Goal: Task Accomplishment & Management: Use online tool/utility

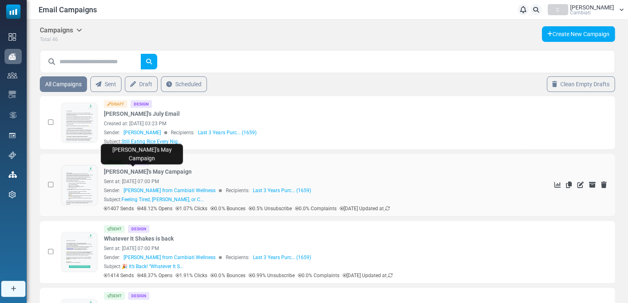
click at [131, 173] on link "[PERSON_NAME]'s May Campaign" at bounding box center [148, 171] width 88 height 9
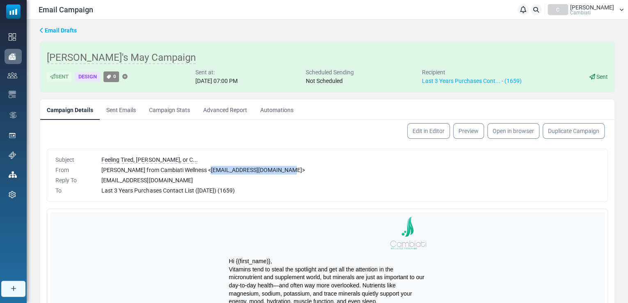
drag, startPoint x: 261, startPoint y: 169, endPoint x: 190, endPoint y: 171, distance: 70.2
click at [190, 171] on div "[PERSON_NAME] from Cambiati Wellness < [EMAIL_ADDRESS][DOMAIN_NAME] >" at bounding box center [350, 170] width 498 height 9
copy div "[EMAIL_ADDRESS][DOMAIN_NAME]"
click at [262, 179] on div "[EMAIL_ADDRESS][DOMAIN_NAME]" at bounding box center [350, 180] width 498 height 9
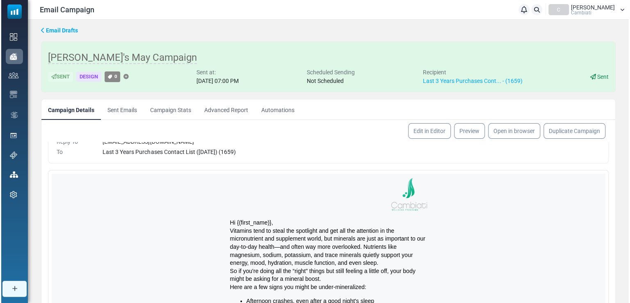
scroll to position [45, 0]
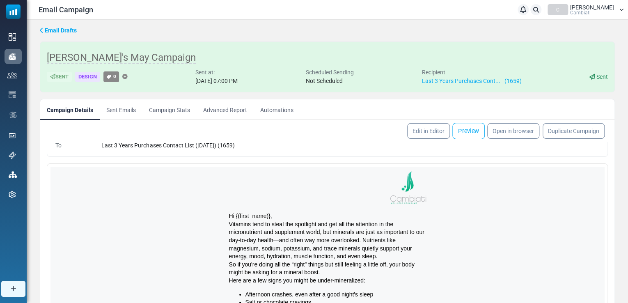
click at [469, 136] on link "Preview" at bounding box center [468, 131] width 32 height 16
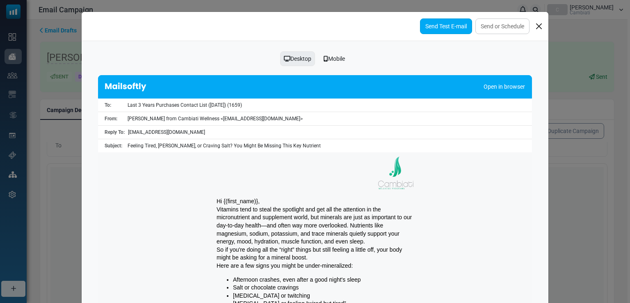
click at [435, 22] on link "Send Test E-mail" at bounding box center [446, 26] width 52 height 16
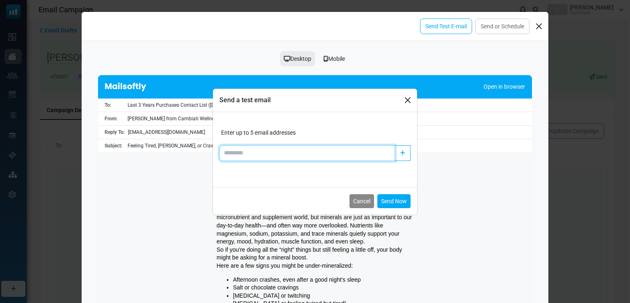
click at [234, 158] on input "Add email" at bounding box center [308, 153] width 176 height 16
type input "**********"
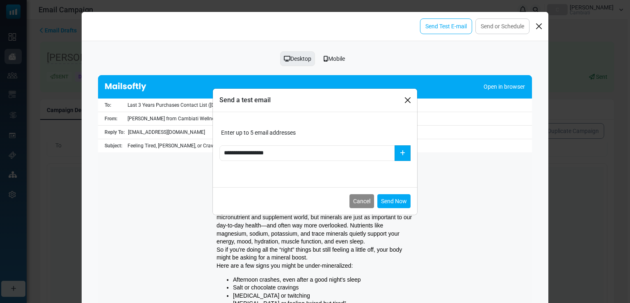
click at [402, 150] on icon "button" at bounding box center [402, 153] width 5 height 6
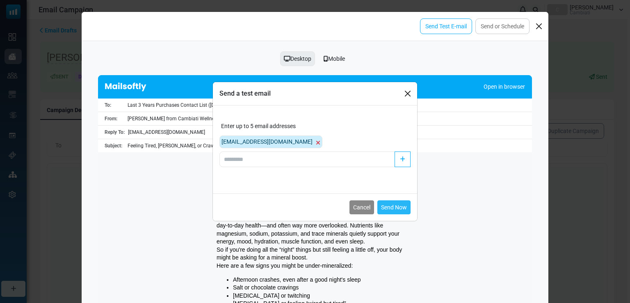
click at [394, 207] on button "Send Now" at bounding box center [394, 207] width 33 height 14
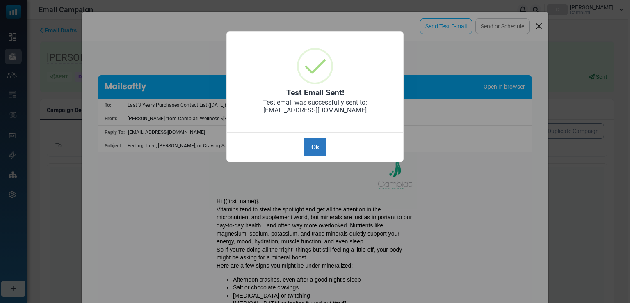
click at [320, 154] on button "Ok" at bounding box center [315, 147] width 22 height 18
